Goal: Information Seeking & Learning: Learn about a topic

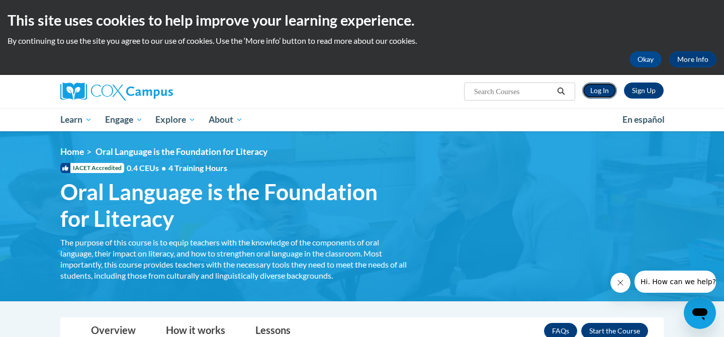
click at [610, 87] on link "Log In" at bounding box center [599, 90] width 35 height 16
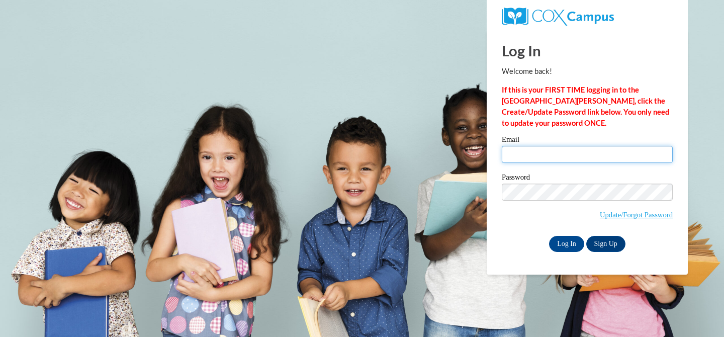
click at [577, 149] on input "Email" at bounding box center [587, 154] width 171 height 17
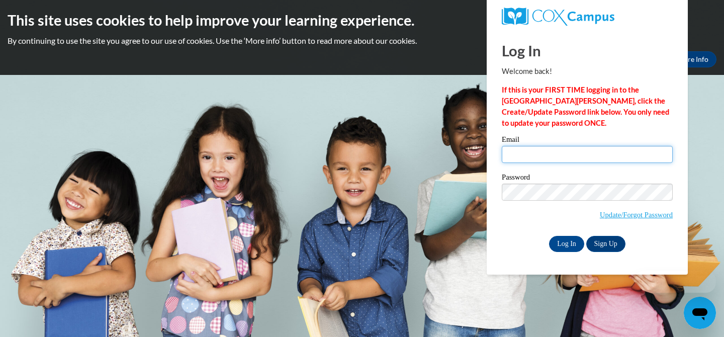
type input "[EMAIL_ADDRESS][DOMAIN_NAME]"
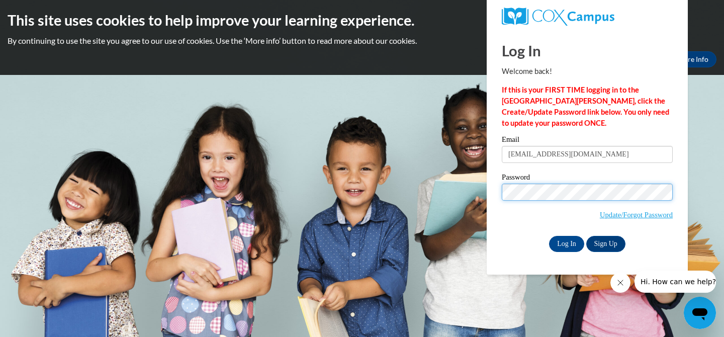
click at [549, 236] on input "Log In" at bounding box center [566, 244] width 35 height 16
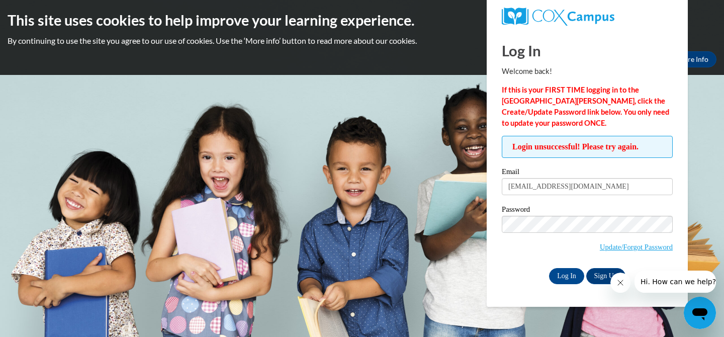
click at [571, 214] on label "Password" at bounding box center [587, 211] width 171 height 10
click at [549, 268] on input "Log In" at bounding box center [566, 276] width 35 height 16
click at [634, 248] on link "Update/Forgot Password" at bounding box center [636, 247] width 73 height 8
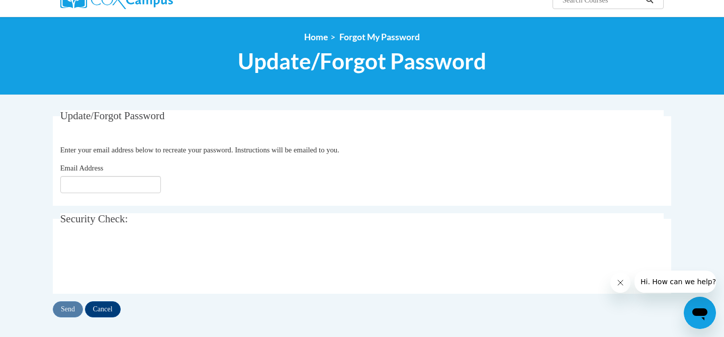
scroll to position [112, 0]
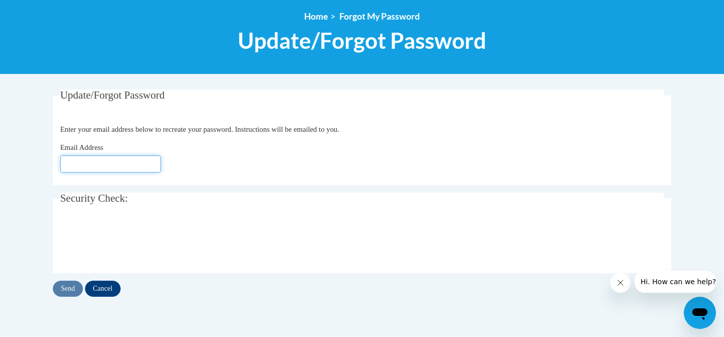
click at [108, 167] on input "Email Address" at bounding box center [110, 163] width 101 height 17
type input "[EMAIL_ADDRESS][DOMAIN_NAME]"
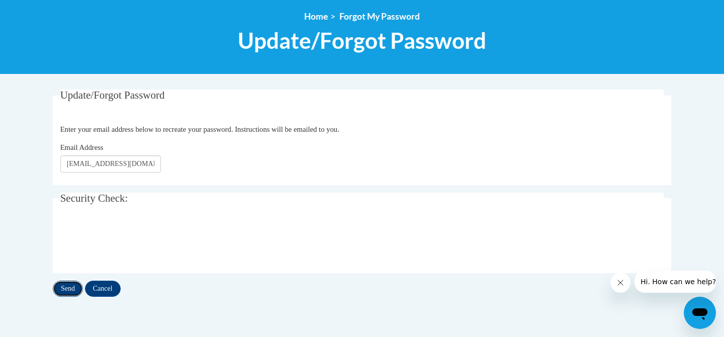
click at [76, 292] on input "Send" at bounding box center [68, 289] width 30 height 16
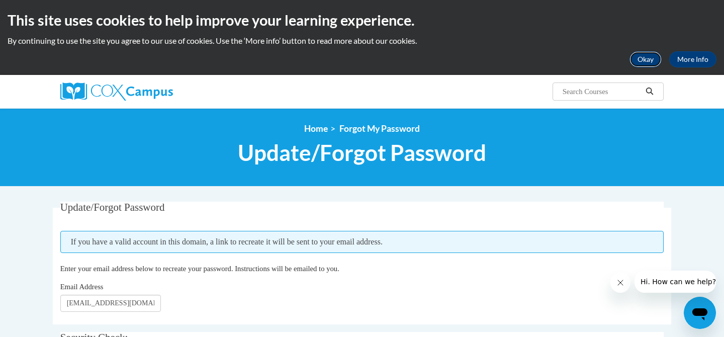
click at [642, 61] on button "Okay" at bounding box center [645, 59] width 32 height 16
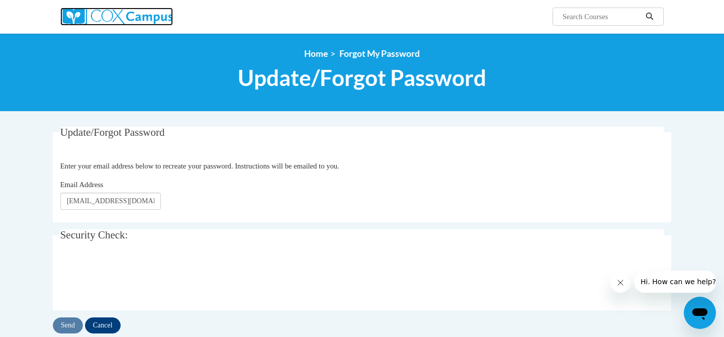
click at [115, 8] on img at bounding box center [116, 17] width 113 height 18
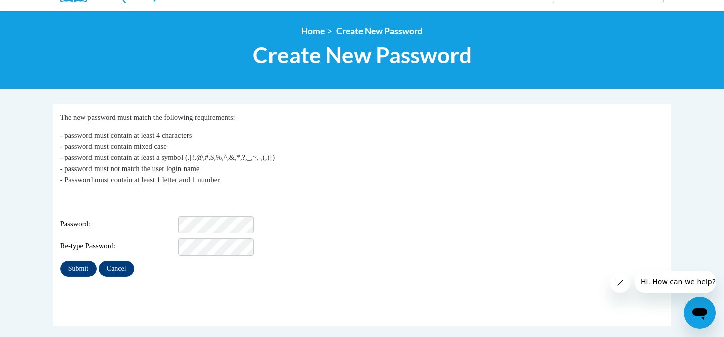
scroll to position [102, 0]
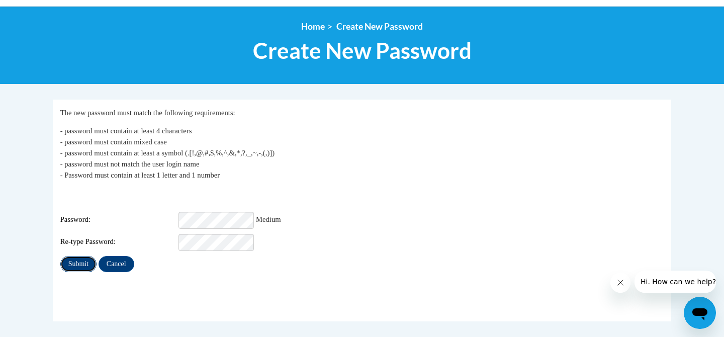
click at [85, 257] on input "Submit" at bounding box center [78, 264] width 36 height 16
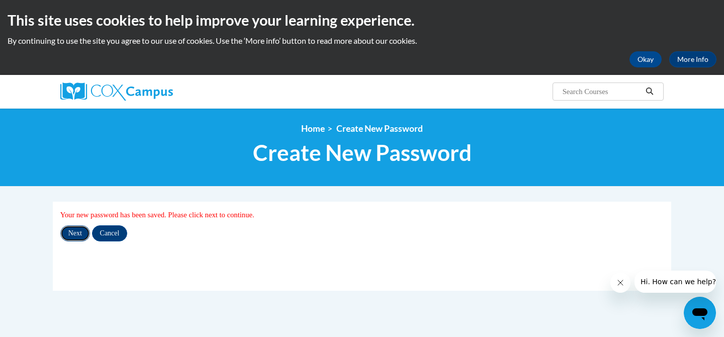
click at [82, 234] on input "Next" at bounding box center [75, 233] width 30 height 16
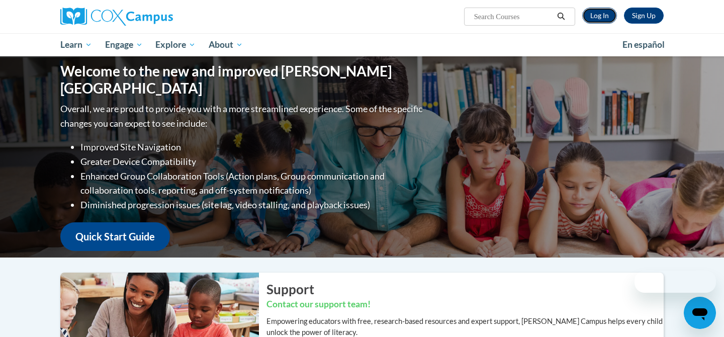
click at [603, 17] on link "Log In" at bounding box center [599, 16] width 35 height 16
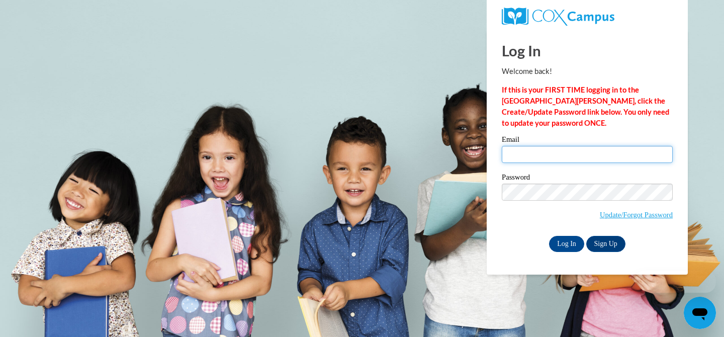
click at [520, 156] on input "Email" at bounding box center [587, 154] width 171 height 17
type input "iCurtis4@students.kennesaw.edu"
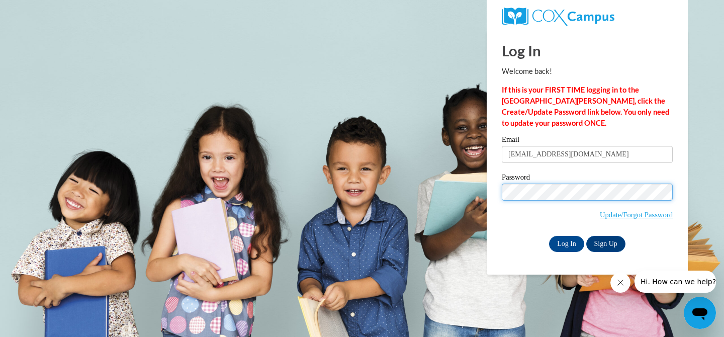
click at [549, 236] on input "Log In" at bounding box center [566, 244] width 35 height 16
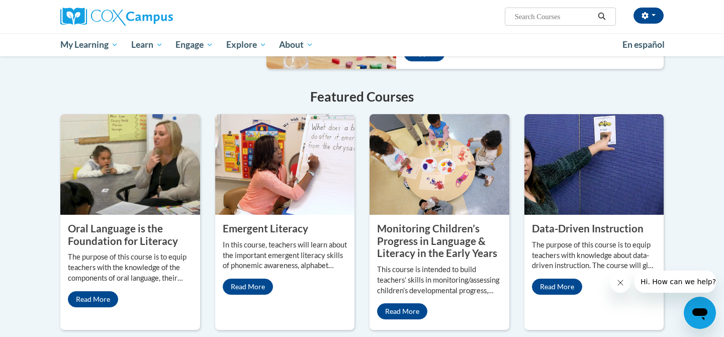
scroll to position [765, 0]
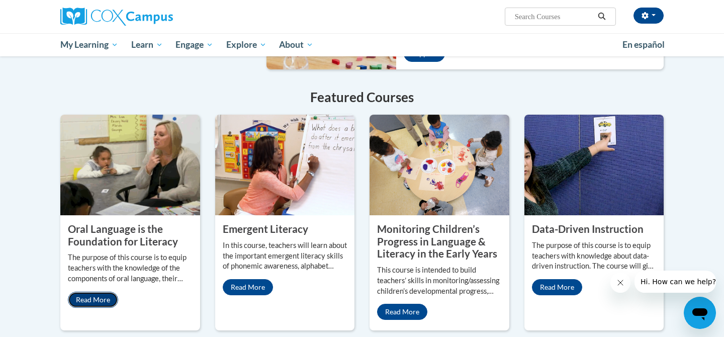
click at [97, 292] on link "Read More" at bounding box center [93, 300] width 50 height 16
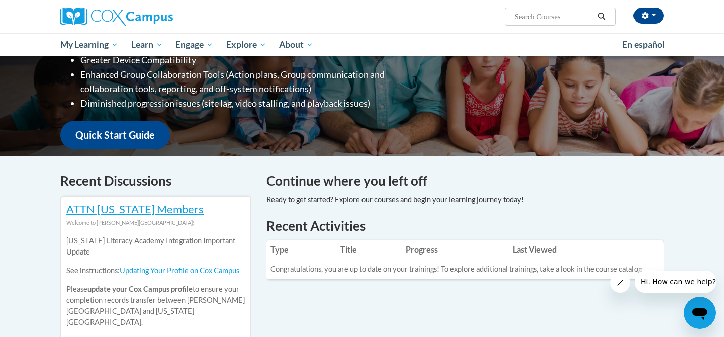
scroll to position [198, 0]
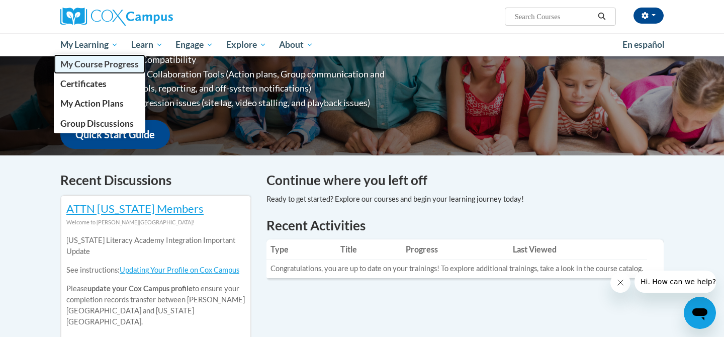
click at [101, 61] on span "My Course Progress" at bounding box center [99, 64] width 78 height 11
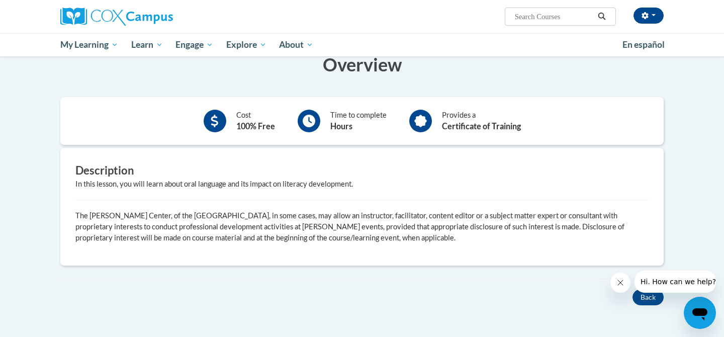
scroll to position [199, 0]
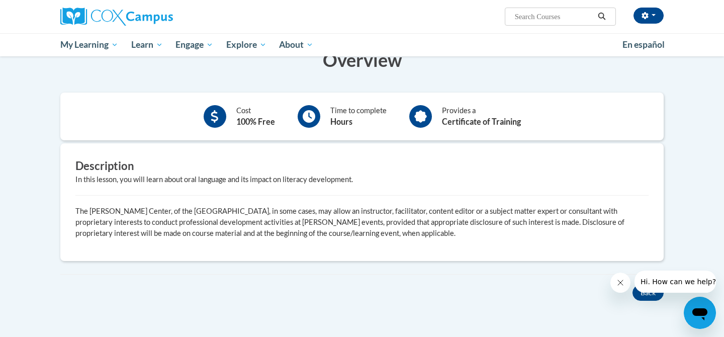
click at [422, 189] on div "Description In this lesson, you will learn about oral language and its impact o…" at bounding box center [362, 201] width 588 height 87
click at [348, 124] on b "Hours" at bounding box center [341, 122] width 22 height 10
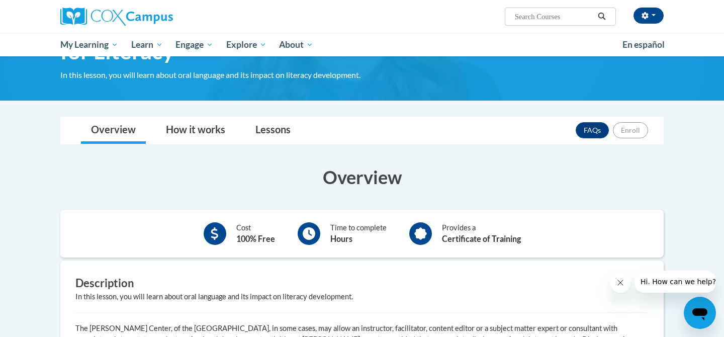
scroll to position [81, 0]
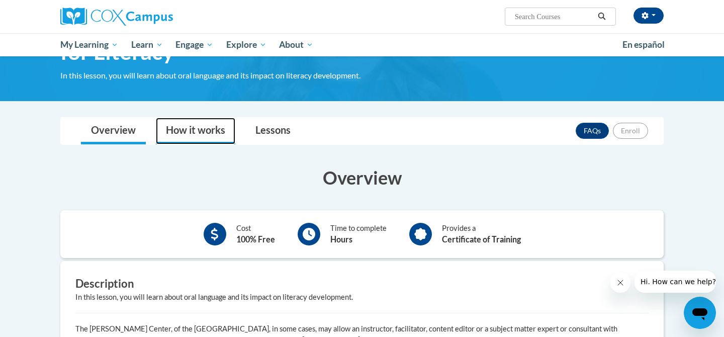
click at [204, 131] on link "How it works" at bounding box center [195, 131] width 79 height 27
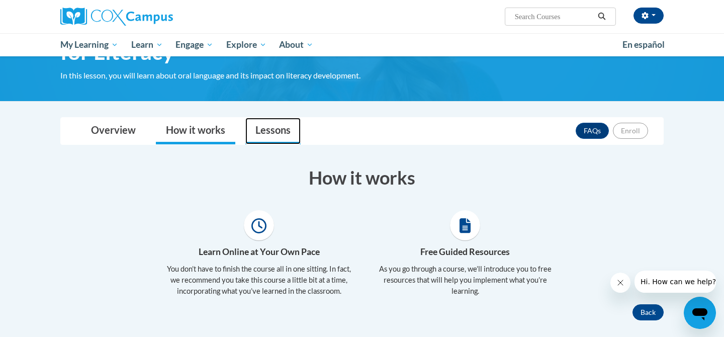
click at [267, 131] on link "Lessons" at bounding box center [272, 131] width 55 height 27
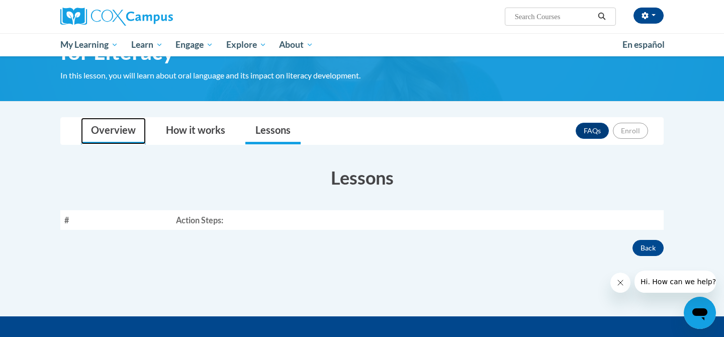
click at [123, 121] on link "Overview" at bounding box center [113, 131] width 65 height 27
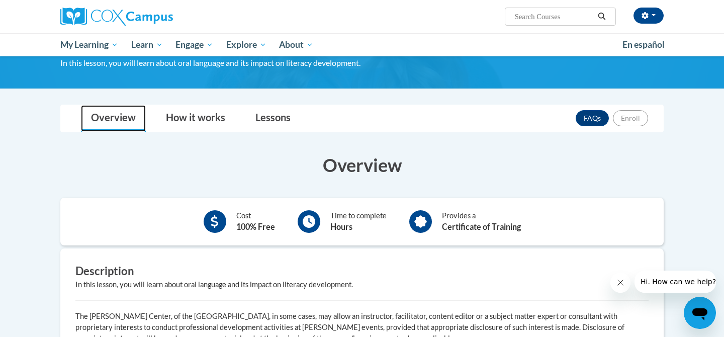
scroll to position [109, 0]
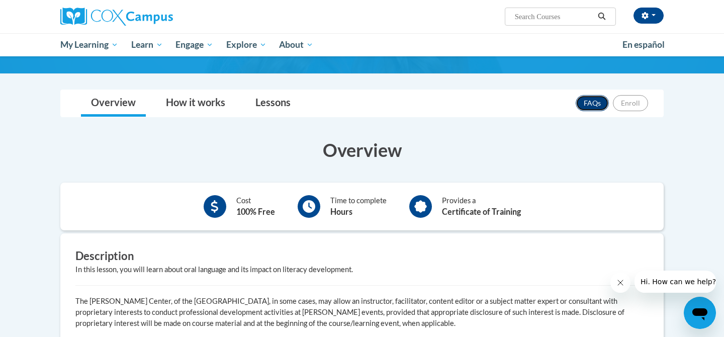
click at [595, 106] on link "FAQs" at bounding box center [592, 103] width 33 height 16
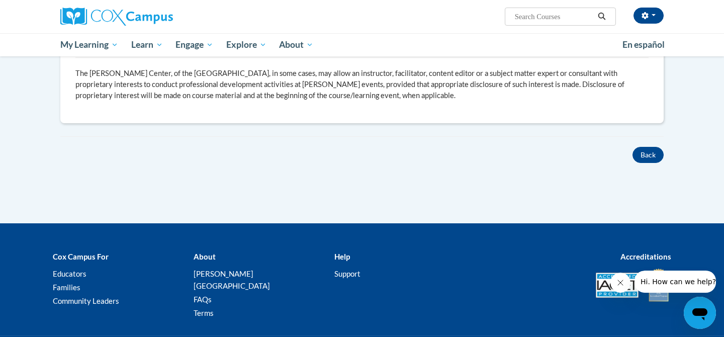
scroll to position [388, 0]
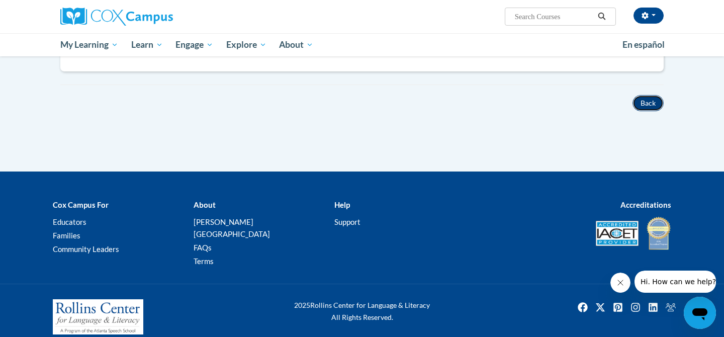
click at [646, 95] on button "Back" at bounding box center [647, 103] width 31 height 16
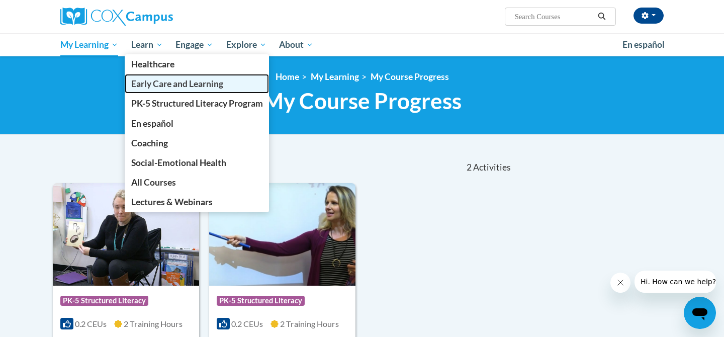
click at [153, 81] on span "Early Care and Learning" at bounding box center [177, 83] width 92 height 11
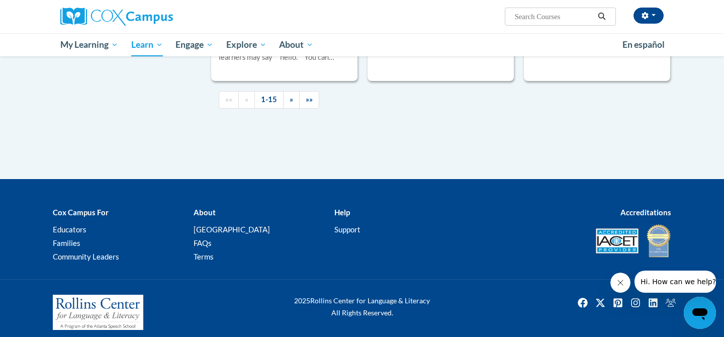
scroll to position [1597, 0]
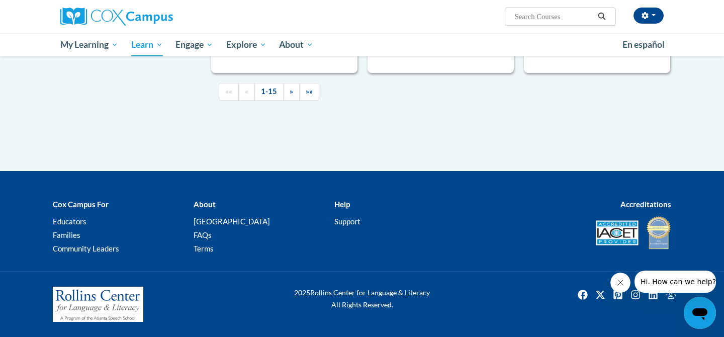
click at [552, 15] on input "Search..." at bounding box center [554, 17] width 80 height 12
type input "oral reading"
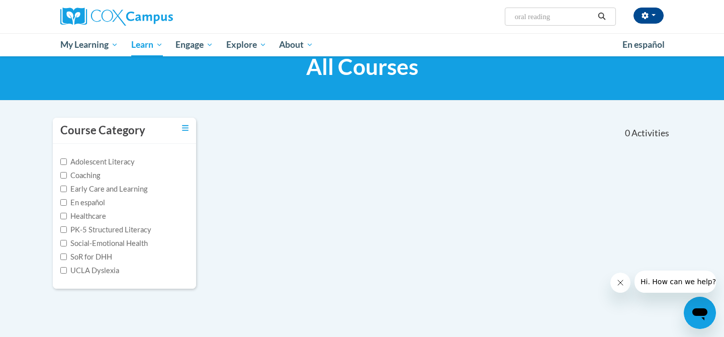
scroll to position [33, 0]
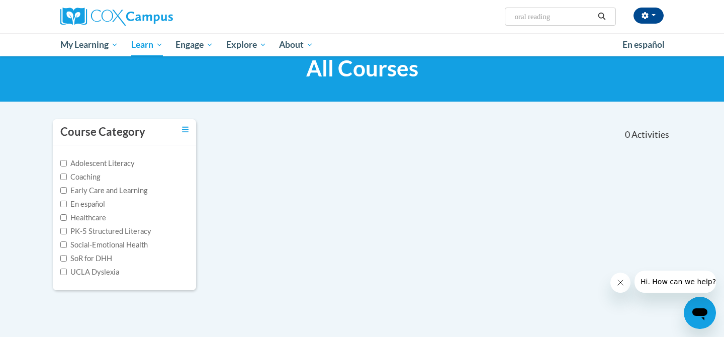
click at [545, 19] on input "oral reading" at bounding box center [554, 17] width 80 height 12
type input "oral language"
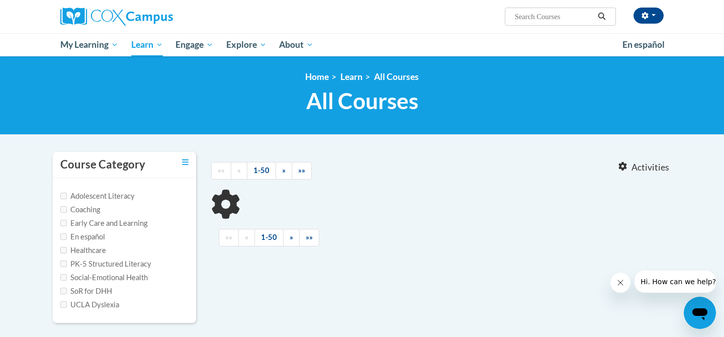
type input "oral language"
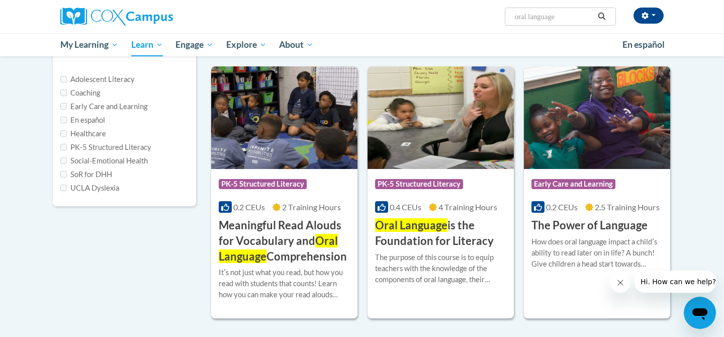
scroll to position [118, 0]
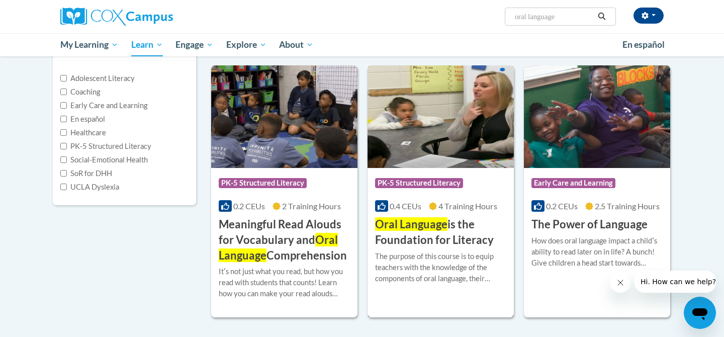
click at [453, 143] on img at bounding box center [441, 116] width 146 height 103
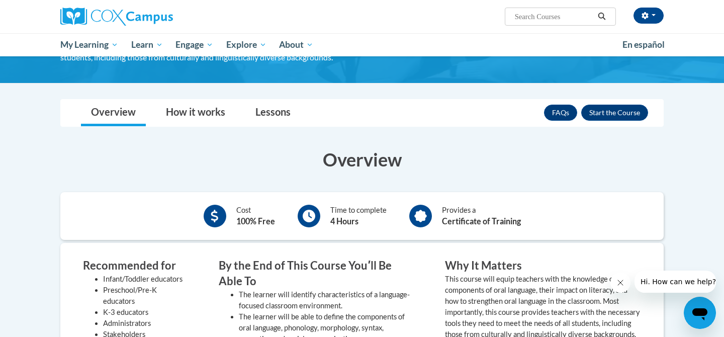
scroll to position [143, 0]
click at [597, 117] on button "Enroll" at bounding box center [614, 113] width 67 height 16
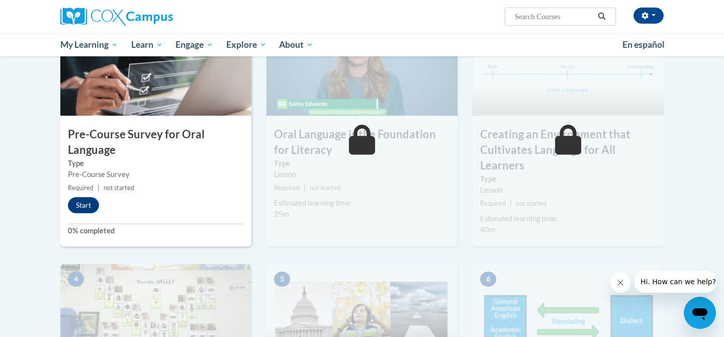
scroll to position [272, 0]
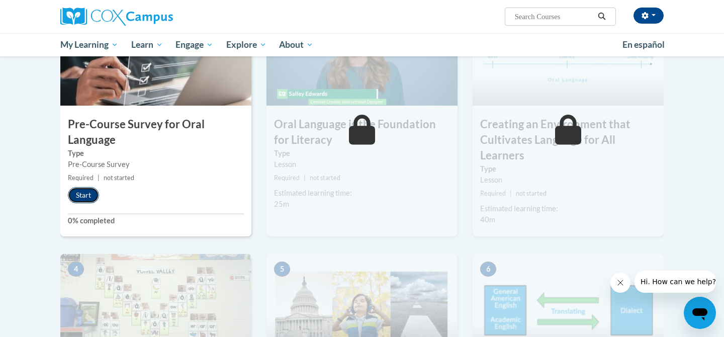
click at [91, 198] on button "Start" at bounding box center [83, 195] width 31 height 16
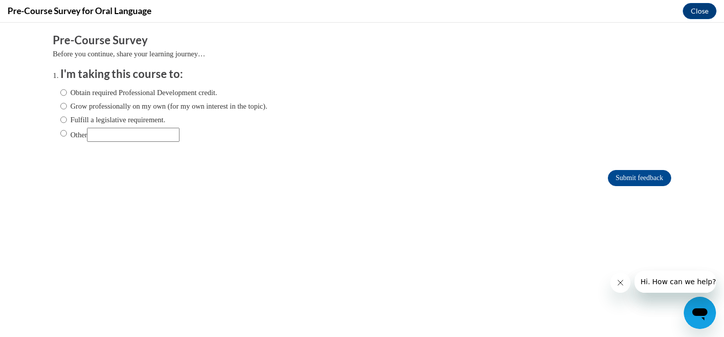
scroll to position [0, 0]
click at [81, 93] on label "Obtain required Professional Development credit." at bounding box center [138, 92] width 157 height 11
click at [67, 93] on input "Obtain required Professional Development credit." at bounding box center [63, 92] width 7 height 11
radio input "true"
click at [639, 179] on input "Submit feedback" at bounding box center [639, 178] width 63 height 16
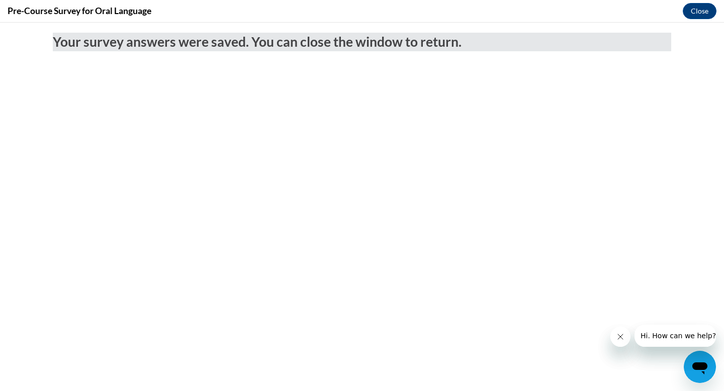
click at [259, 44] on span "Your survey answers were saved. You can close the window to return." at bounding box center [257, 42] width 409 height 16
click at [688, 16] on button "Close" at bounding box center [700, 11] width 34 height 16
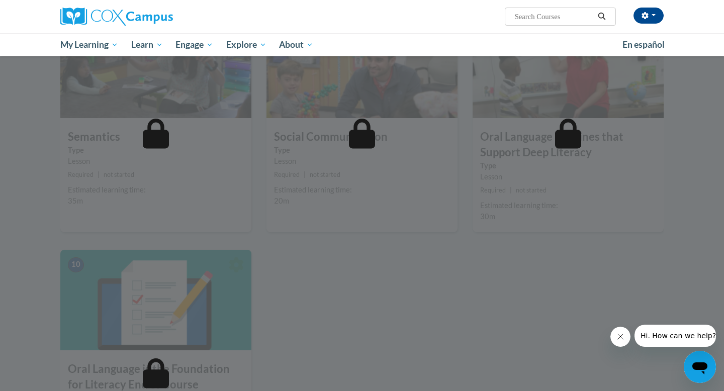
scroll to position [282, 0]
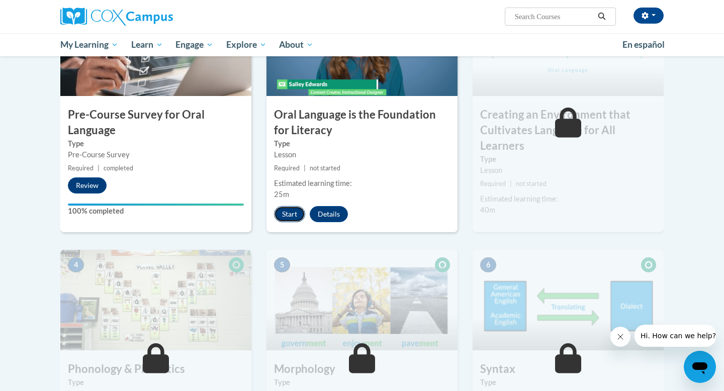
click at [294, 213] on button "Start" at bounding box center [289, 214] width 31 height 16
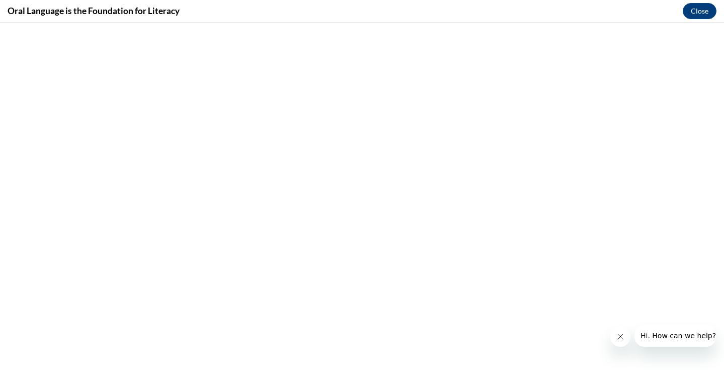
click at [621, 336] on icon "Close message from company" at bounding box center [620, 336] width 5 height 5
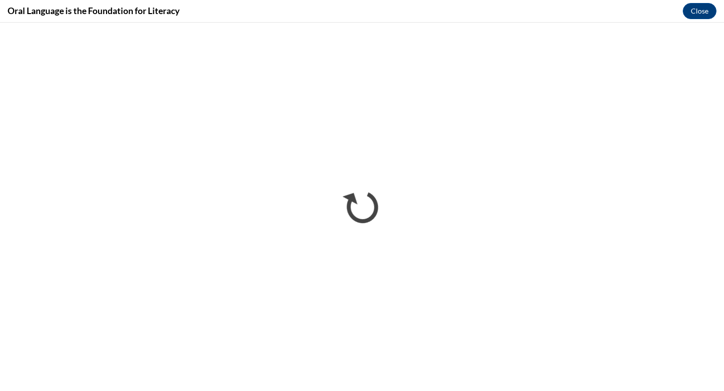
scroll to position [0, 0]
click at [707, 12] on button "Close" at bounding box center [700, 11] width 34 height 16
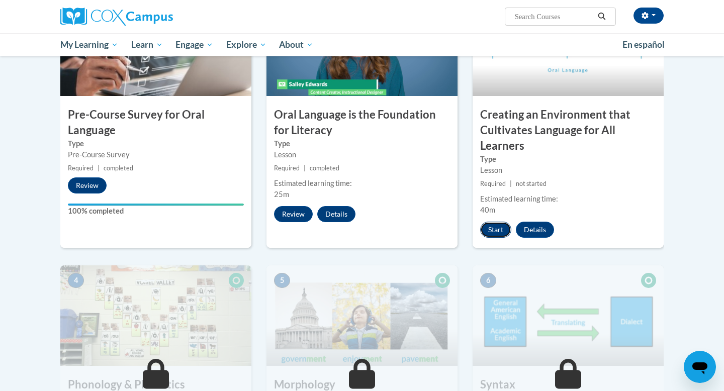
click at [500, 232] on button "Start" at bounding box center [495, 230] width 31 height 16
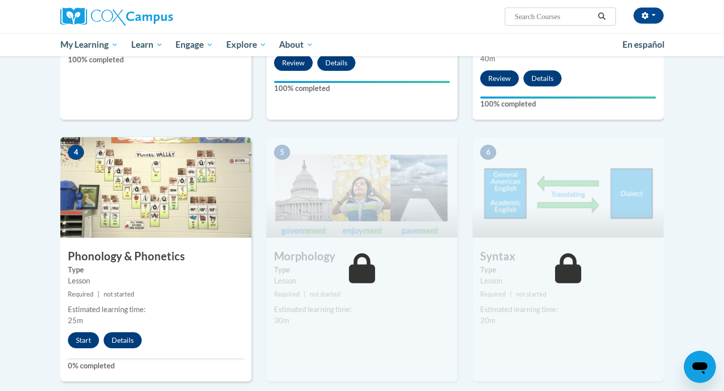
scroll to position [434, 0]
click at [86, 338] on button "Start" at bounding box center [83, 340] width 31 height 16
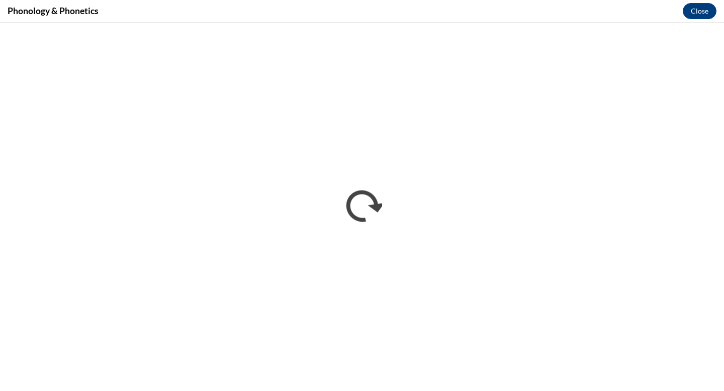
scroll to position [0, 0]
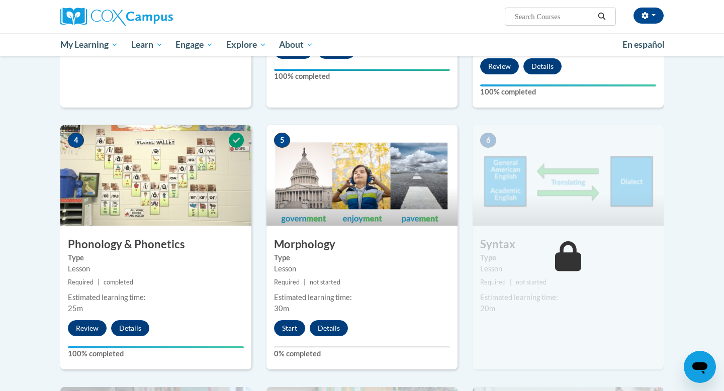
scroll to position [448, 0]
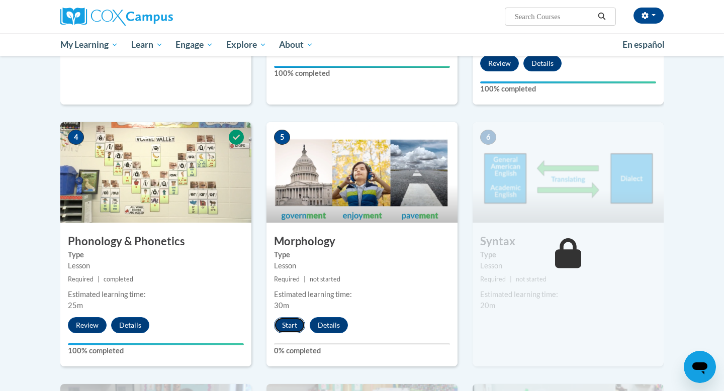
click at [292, 326] on button "Start" at bounding box center [289, 325] width 31 height 16
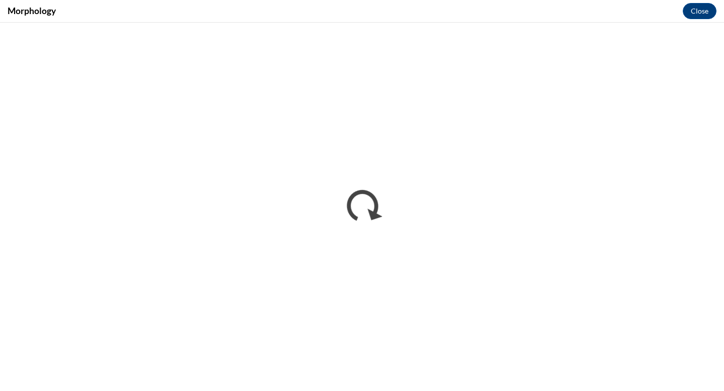
scroll to position [0, 0]
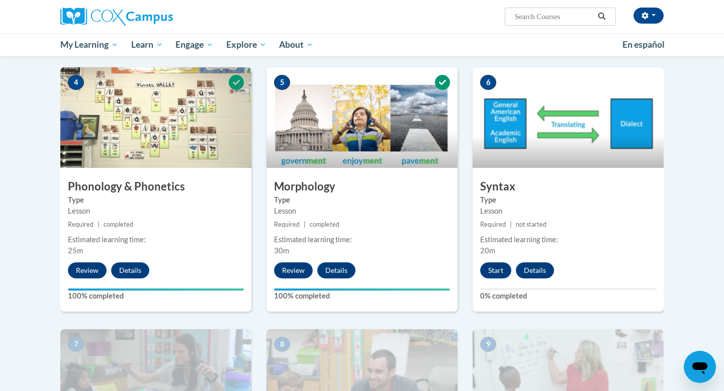
scroll to position [513, 0]
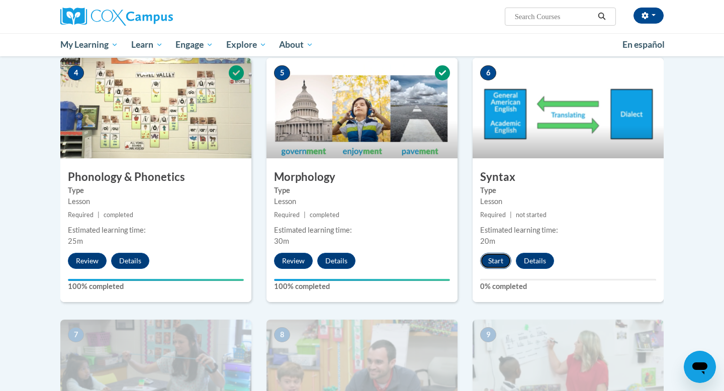
click at [502, 265] on button "Start" at bounding box center [495, 261] width 31 height 16
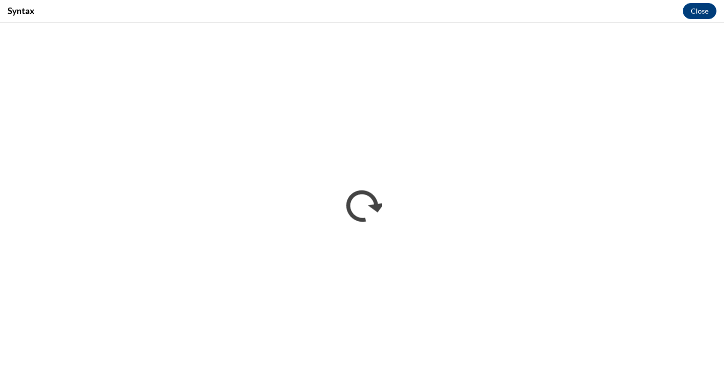
scroll to position [0, 0]
